Goal: Browse casually: Explore the website without a specific task or goal

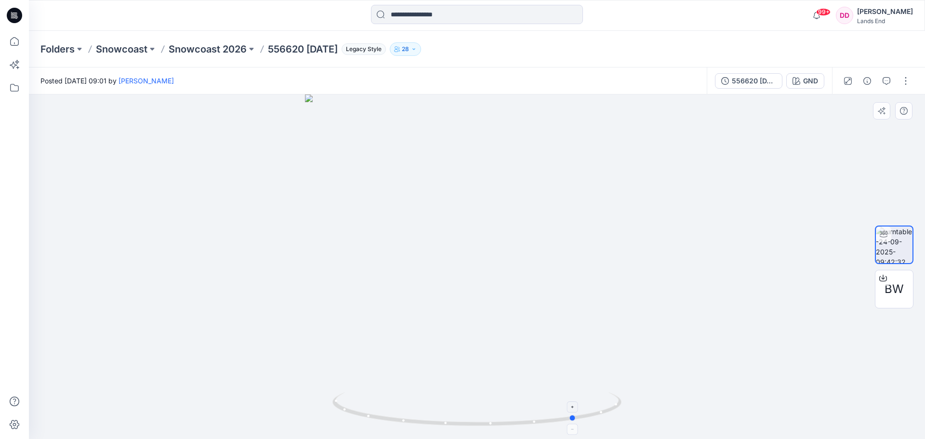
drag, startPoint x: 479, startPoint y: 425, endPoint x: 578, endPoint y: 419, distance: 99.4
click at [578, 419] on icon at bounding box center [477, 410] width 291 height 36
drag, startPoint x: 575, startPoint y: 421, endPoint x: 577, endPoint y: 404, distance: 17.4
click at [577, 404] on icon at bounding box center [477, 410] width 291 height 36
drag, startPoint x: 575, startPoint y: 419, endPoint x: 548, endPoint y: 427, distance: 28.7
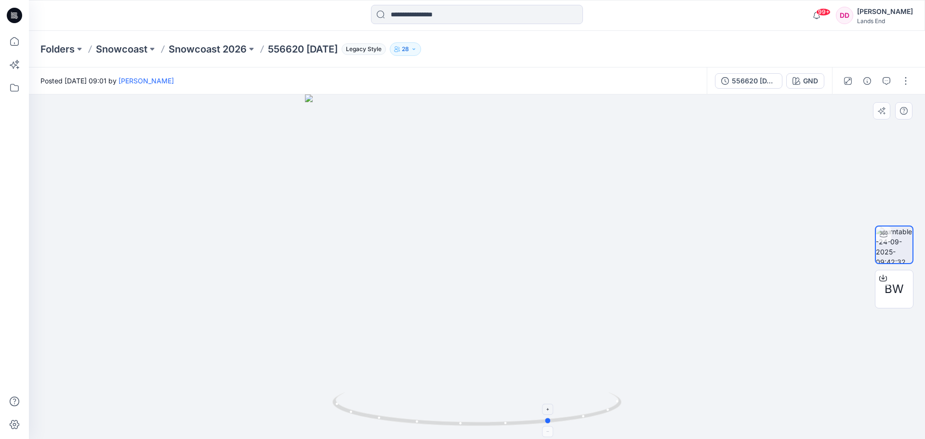
click at [548, 427] on icon at bounding box center [477, 410] width 291 height 36
drag, startPoint x: 548, startPoint y: 423, endPoint x: 557, endPoint y: 422, distance: 9.7
click at [557, 422] on circle at bounding box center [558, 420] width 6 height 6
click at [220, 43] on p "Snowcoast 2026" at bounding box center [208, 48] width 78 height 13
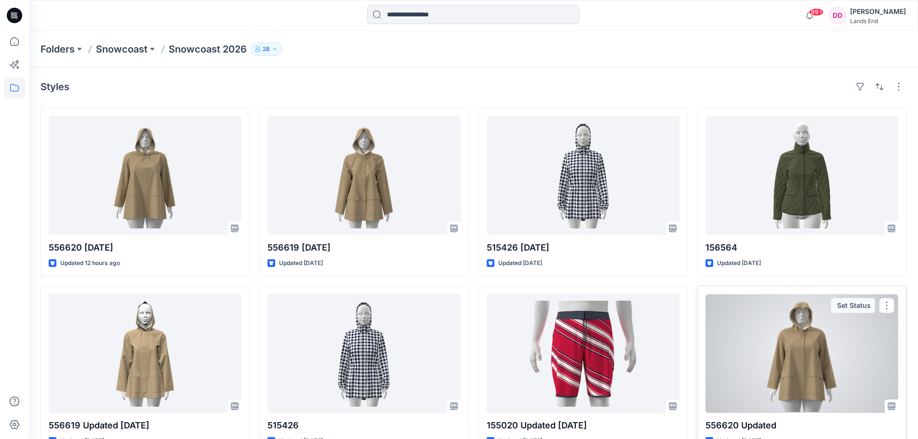
click at [807, 352] on div at bounding box center [801, 353] width 193 height 119
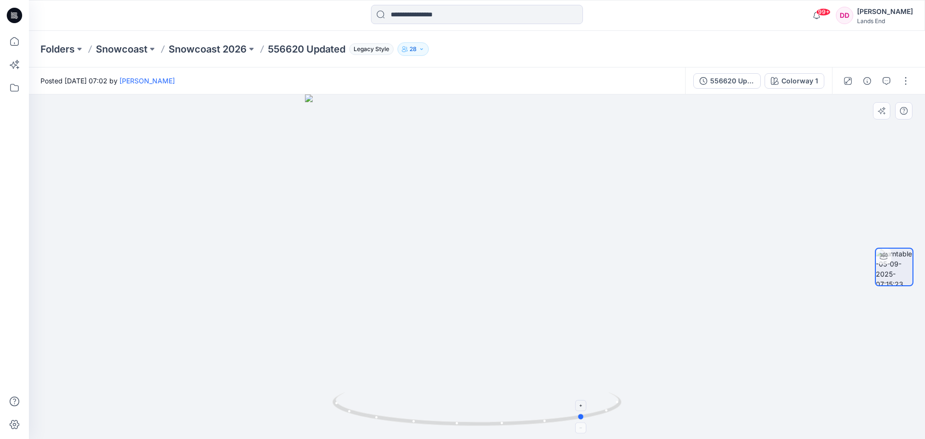
drag, startPoint x: 477, startPoint y: 424, endPoint x: 585, endPoint y: 407, distance: 109.3
click at [585, 407] on icon at bounding box center [477, 410] width 291 height 36
drag, startPoint x: 583, startPoint y: 421, endPoint x: 711, endPoint y: 362, distance: 140.5
click at [711, 362] on div at bounding box center [477, 266] width 896 height 344
click at [427, 423] on circle at bounding box center [426, 422] width 6 height 6
